Goal: Task Accomplishment & Management: Manage account settings

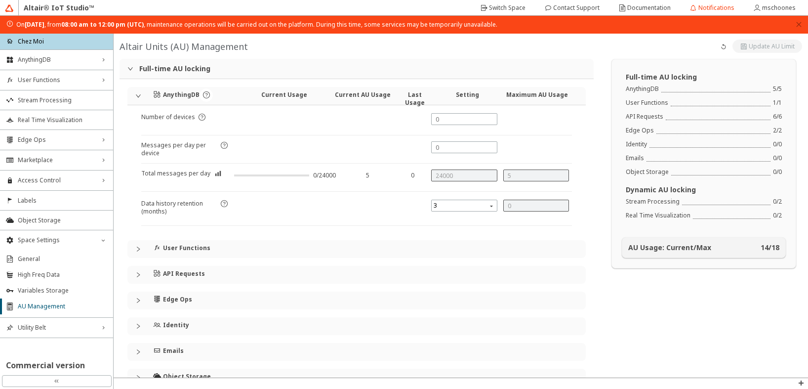
scroll to position [113, 0]
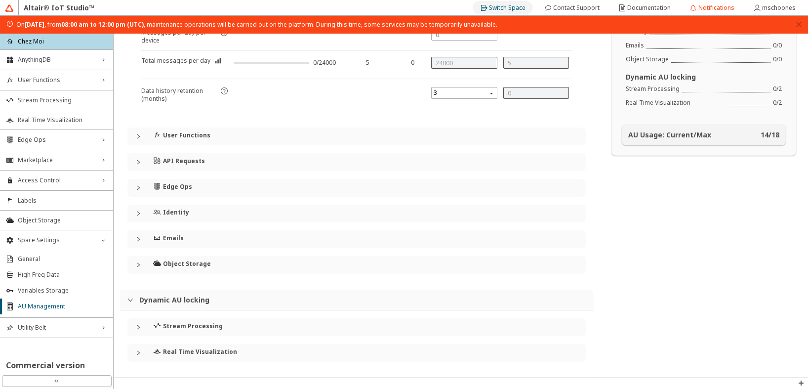
click at [0, 0] on slot "Switch Space" at bounding box center [0, 0] width 0 height 0
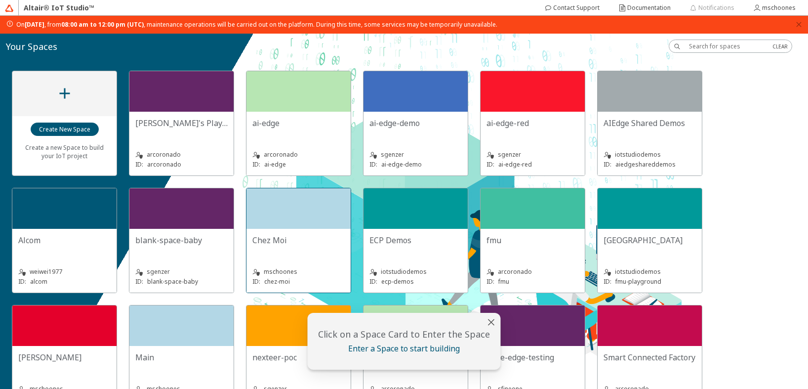
click at [323, 229] on div "Chez Moi mschoones ID: chez-moi" at bounding box center [298, 261] width 104 height 64
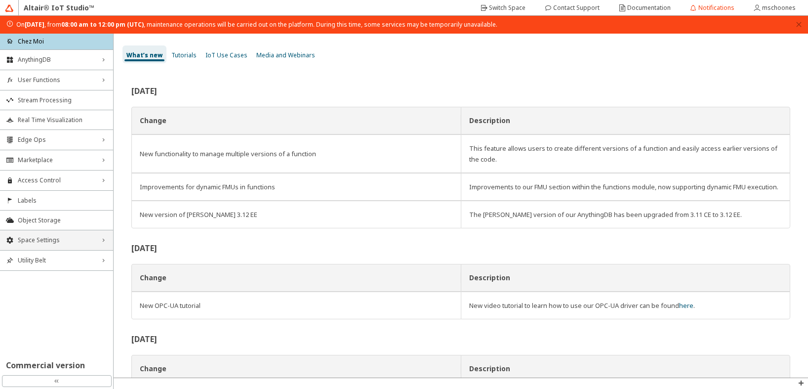
click at [60, 236] on div "Space Settings right_chevron" at bounding box center [56, 240] width 113 height 20
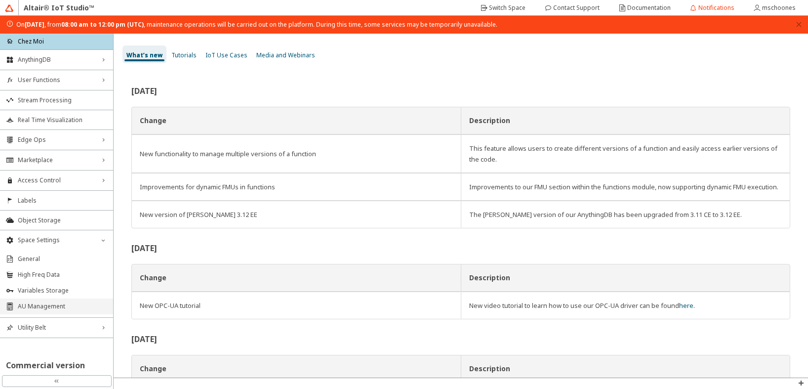
drag, startPoint x: 41, startPoint y: 308, endPoint x: 50, endPoint y: 308, distance: 8.9
click at [43, 308] on span "AU Management" at bounding box center [62, 306] width 89 height 8
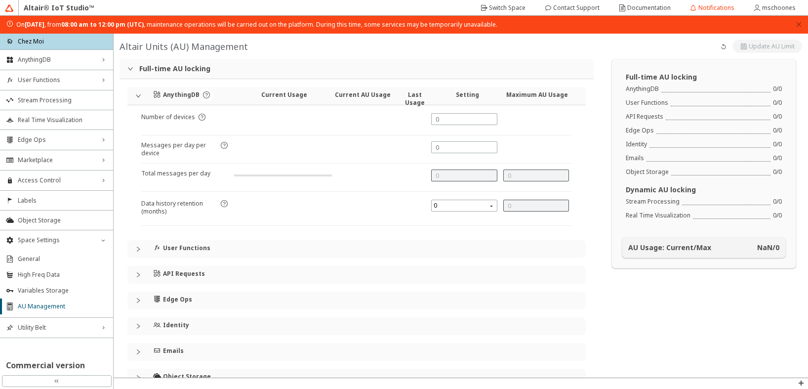
type input "24000"
type input "5"
type input "0"
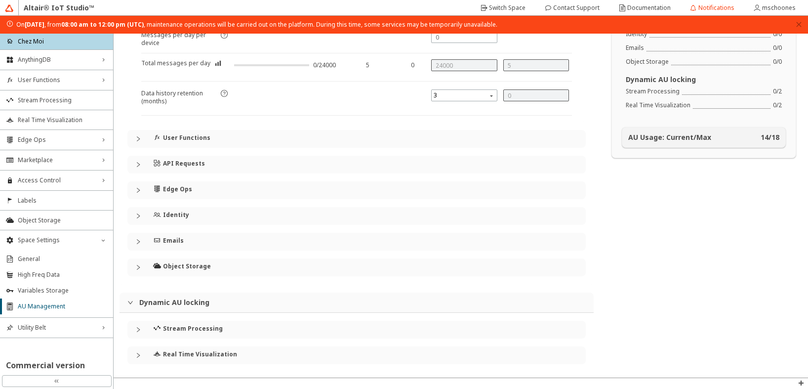
scroll to position [113, 0]
